Goal: Task Accomplishment & Management: Manage account settings

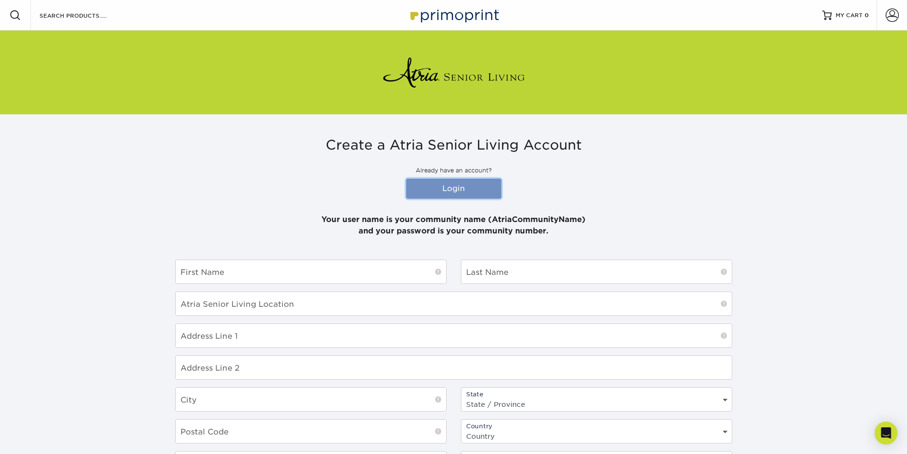
click at [450, 183] on link "Login" at bounding box center [453, 189] width 95 height 20
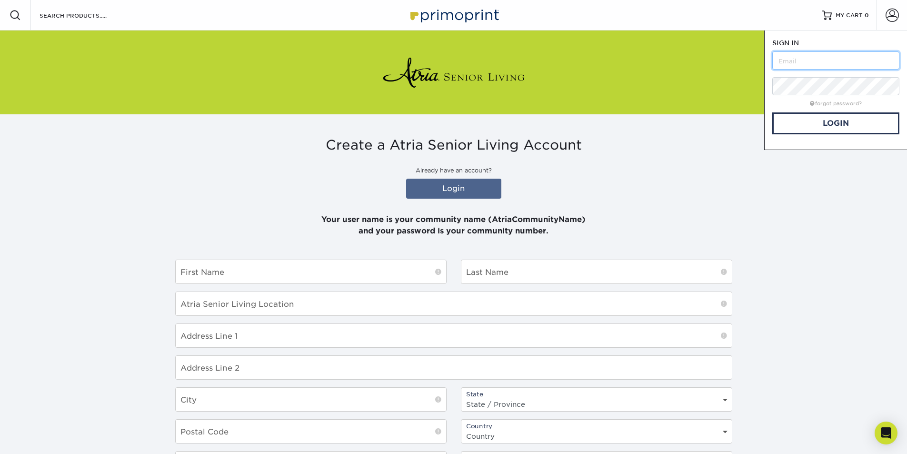
click at [802, 59] on input "text" at bounding box center [836, 60] width 127 height 18
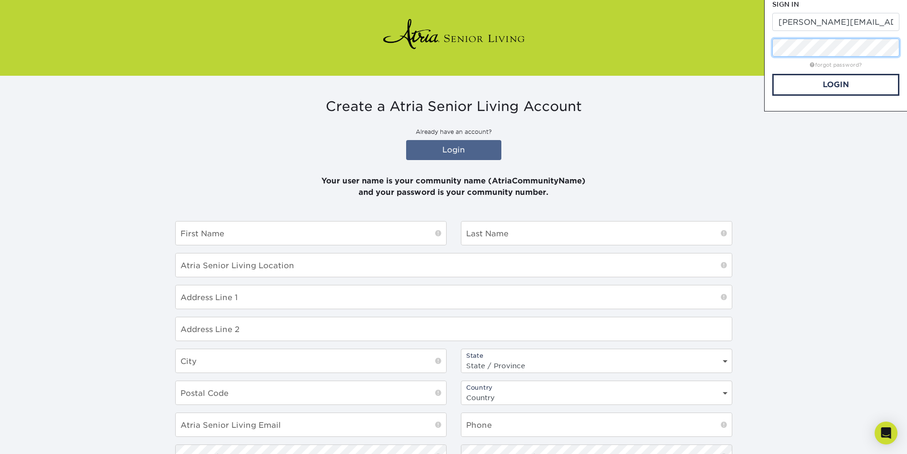
scroll to position [15, 0]
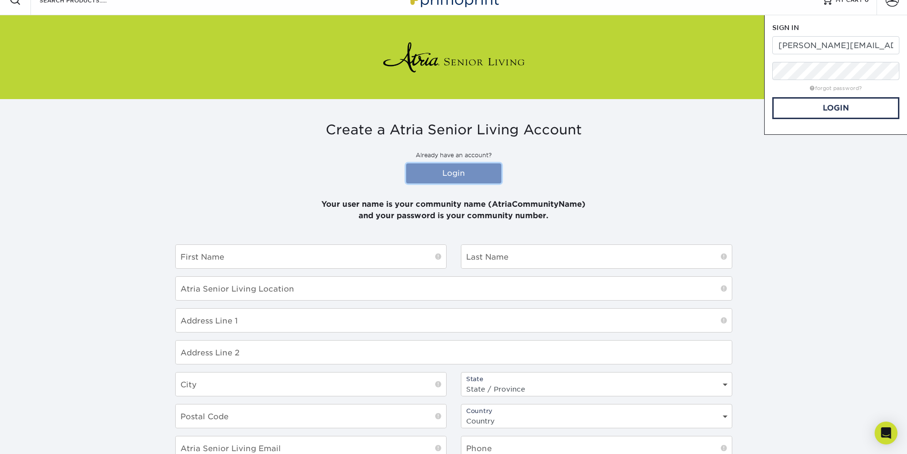
click at [443, 171] on link "Login" at bounding box center [453, 173] width 95 height 20
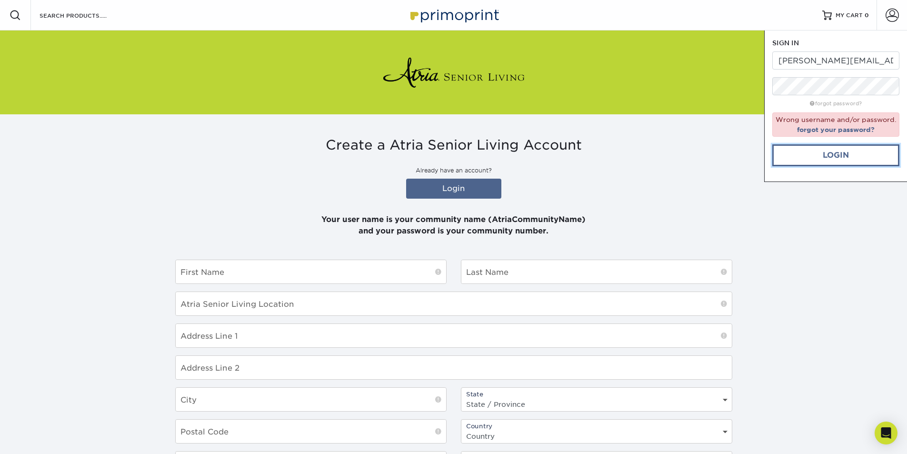
click at [835, 153] on link "Login" at bounding box center [836, 155] width 127 height 22
click at [804, 64] on input "marylynn.visconti@atriaseniorliving.com" at bounding box center [836, 60] width 127 height 18
click at [811, 158] on link "Login" at bounding box center [836, 155] width 127 height 22
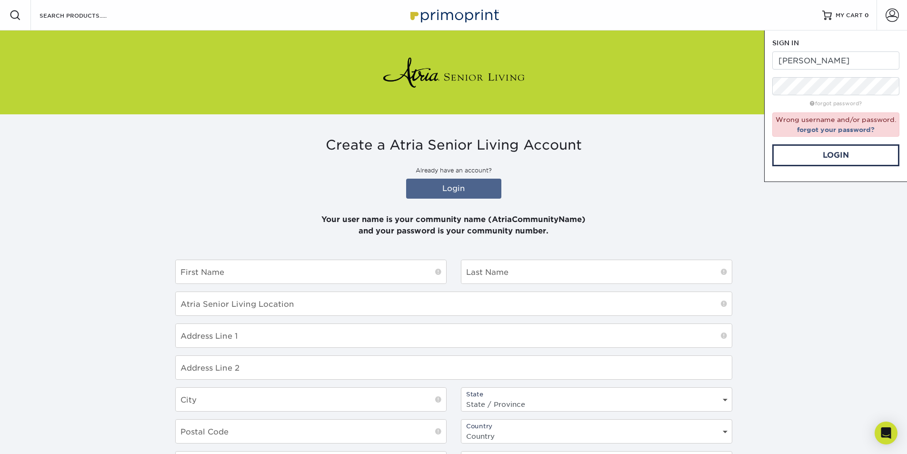
click at [686, 149] on h3 "Create a Atria Senior Living Account" at bounding box center [453, 145] width 557 height 16
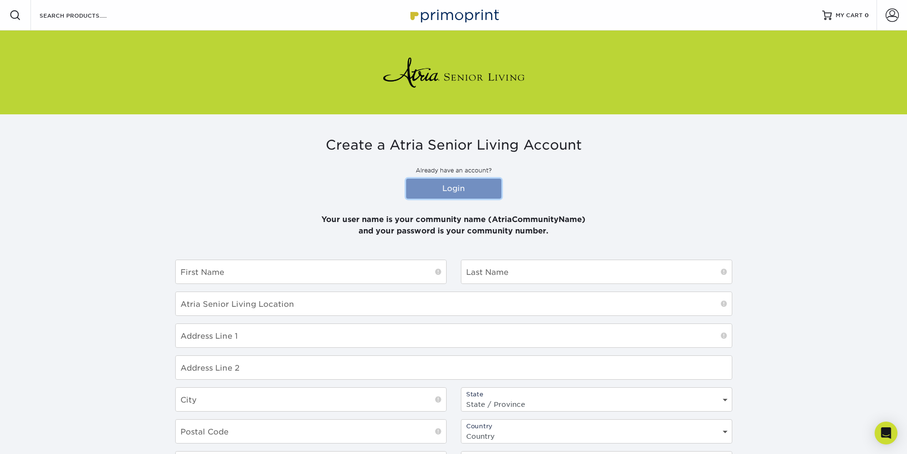
click at [454, 185] on link "Login" at bounding box center [453, 189] width 95 height 20
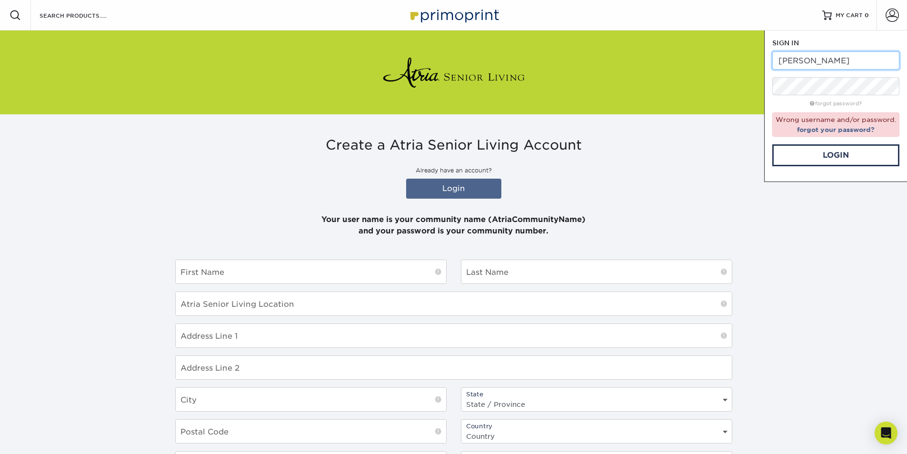
click at [779, 60] on input "cranford" at bounding box center [836, 60] width 127 height 18
type input "atriacranford"
click at [788, 149] on link "Login" at bounding box center [836, 155] width 127 height 22
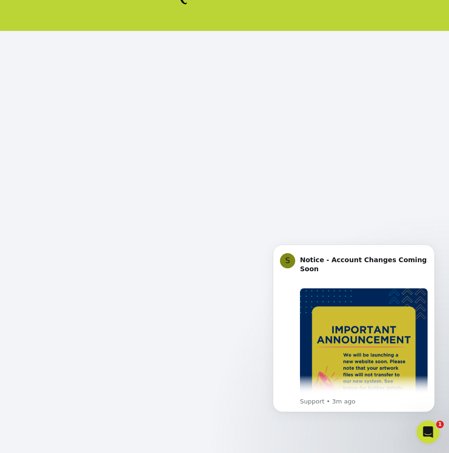
scroll to position [78, 0]
click at [404, 236] on html "S Notice - Account Changes Coming Soon ​ Past Order Files Will Not Transfer: Wh…" at bounding box center [354, 341] width 191 height 216
click at [433, 247] on icon "Dismiss notification" at bounding box center [431, 247] width 3 height 3
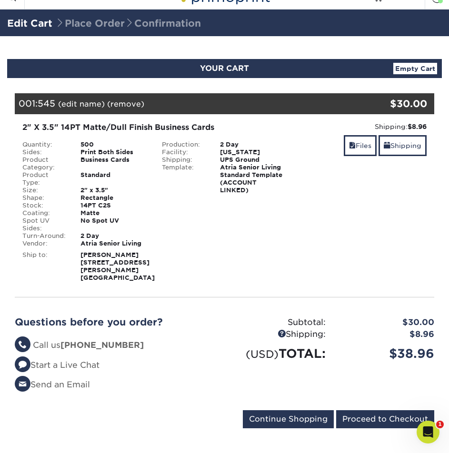
scroll to position [17, 0]
